Goal: Check status: Check status

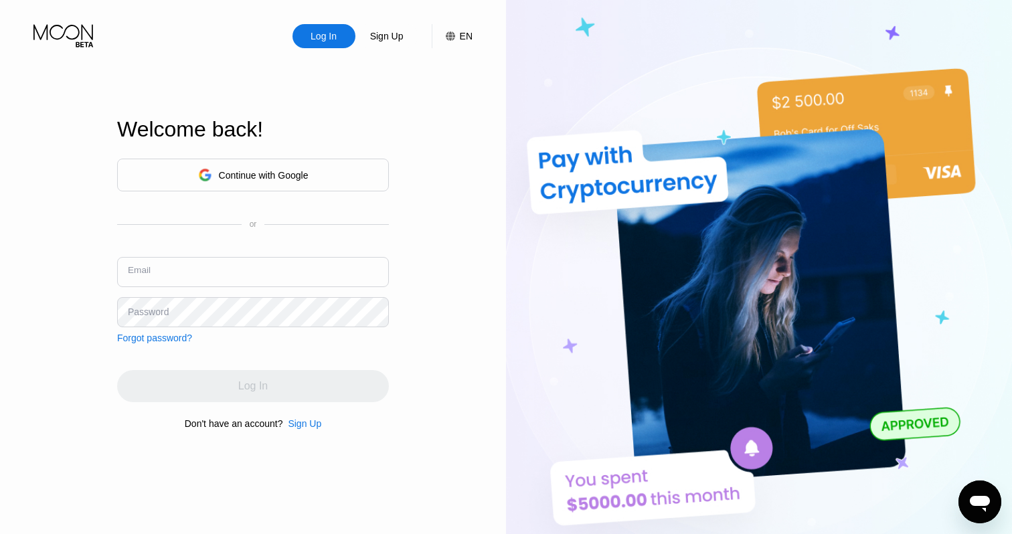
click at [237, 272] on input "text" at bounding box center [253, 272] width 272 height 30
type input "p"
type input "[EMAIL_ADDRESS][DOMAIN_NAME]"
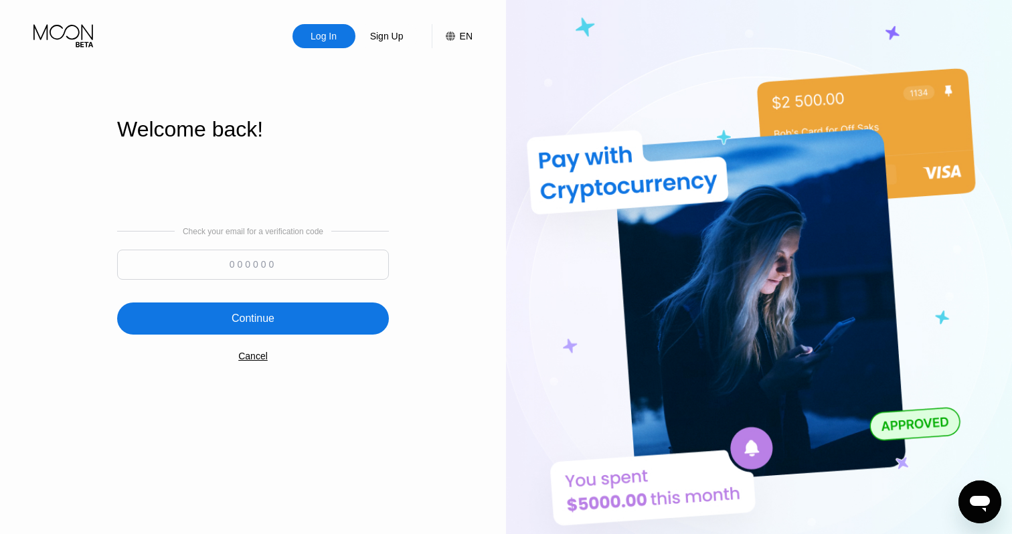
click at [256, 268] on input at bounding box center [253, 265] width 272 height 30
click at [227, 271] on input at bounding box center [253, 265] width 272 height 30
type input "193422"
click at [265, 325] on div "Continue" at bounding box center [253, 318] width 43 height 13
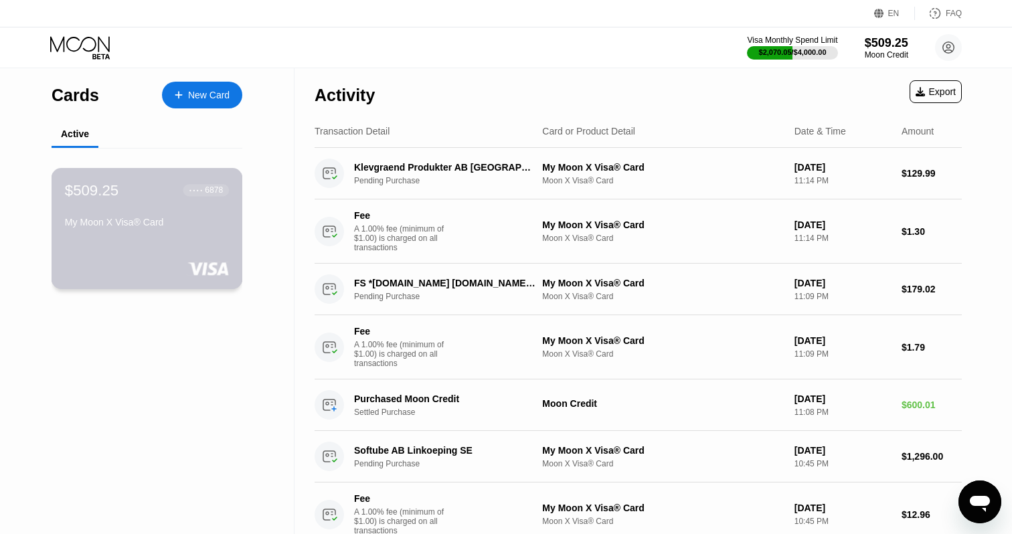
click at [156, 228] on div "My Moon X Visa® Card" at bounding box center [147, 222] width 164 height 11
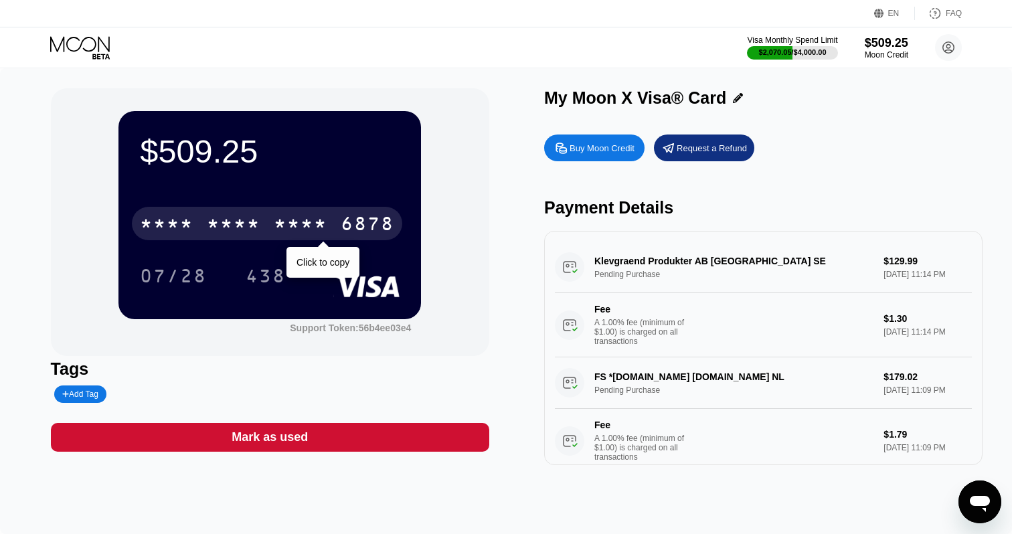
click at [237, 225] on div "* * * *" at bounding box center [234, 225] width 54 height 21
